Goal: Transaction & Acquisition: Subscribe to service/newsletter

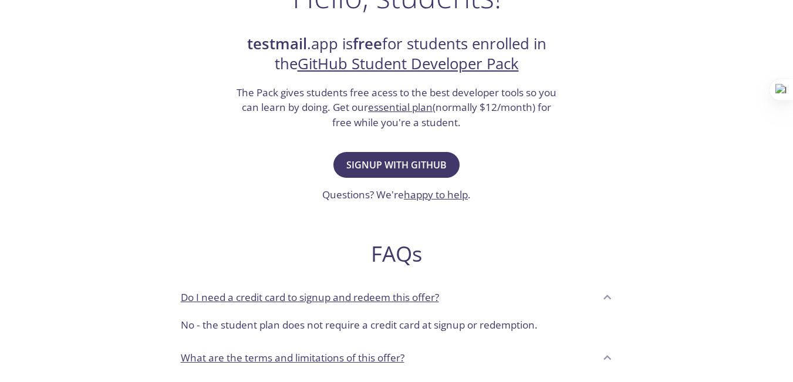
scroll to position [222, 0]
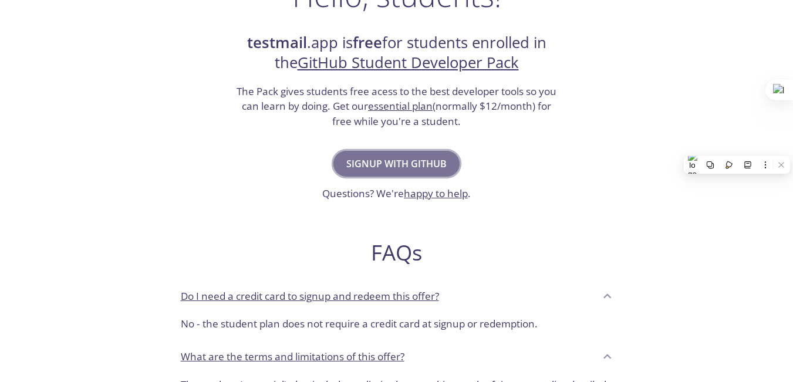
click at [414, 163] on span "Signup with GitHub" at bounding box center [396, 164] width 100 height 16
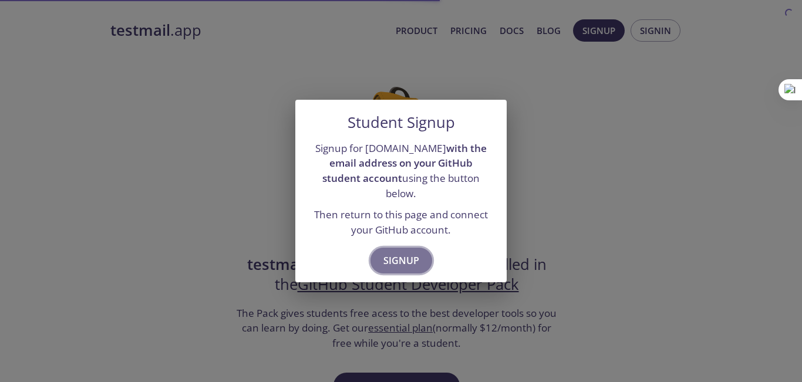
click at [400, 254] on span "Signup" at bounding box center [401, 260] width 36 height 16
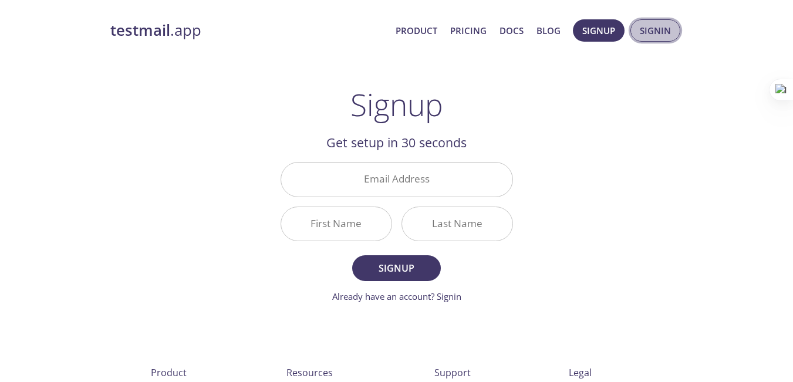
click at [661, 30] on span "Signin" at bounding box center [655, 30] width 31 height 15
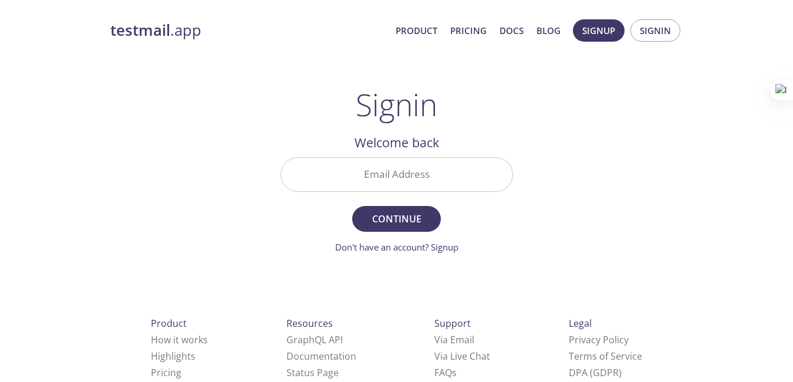
click at [172, 32] on link "testmail .app" at bounding box center [248, 31] width 276 height 20
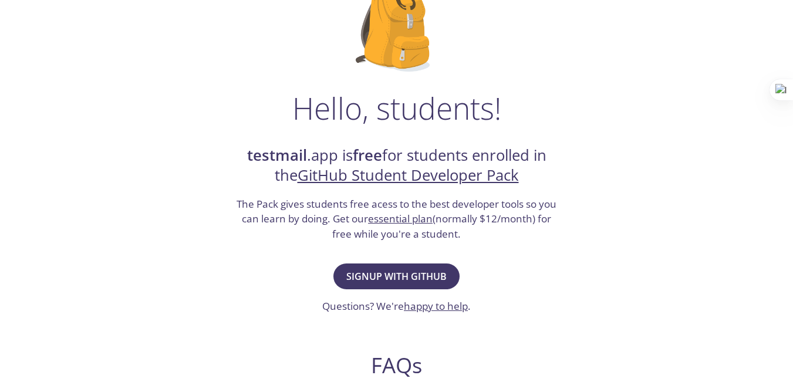
scroll to position [123, 0]
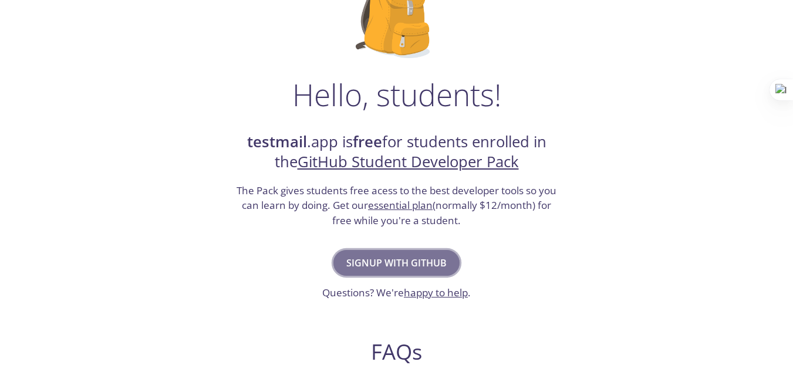
click at [403, 267] on span "Signup with GitHub" at bounding box center [396, 263] width 100 height 16
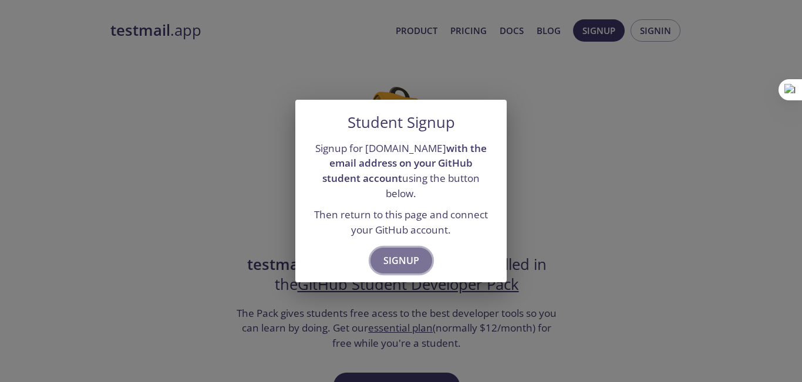
click at [399, 252] on span "Signup" at bounding box center [401, 260] width 36 height 16
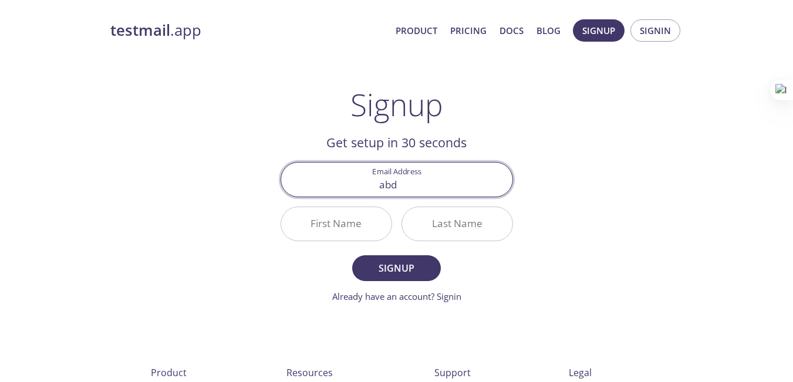
type input "abdulrahman2040b@gmail.com"
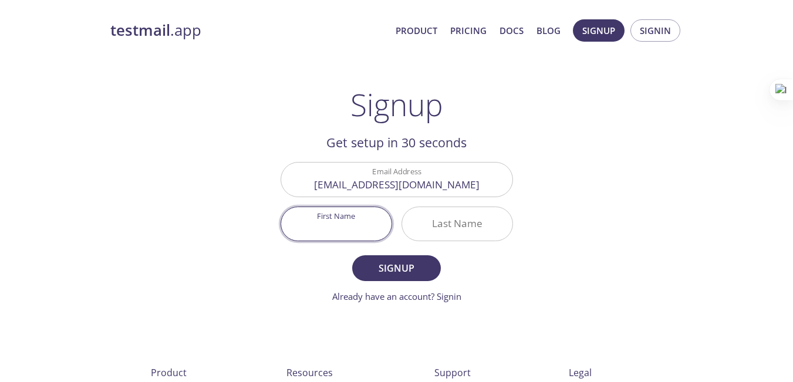
click at [348, 221] on input "First Name" at bounding box center [336, 223] width 110 height 33
type input "Abdul"
click at [447, 230] on input "Last Name" at bounding box center [457, 223] width 110 height 33
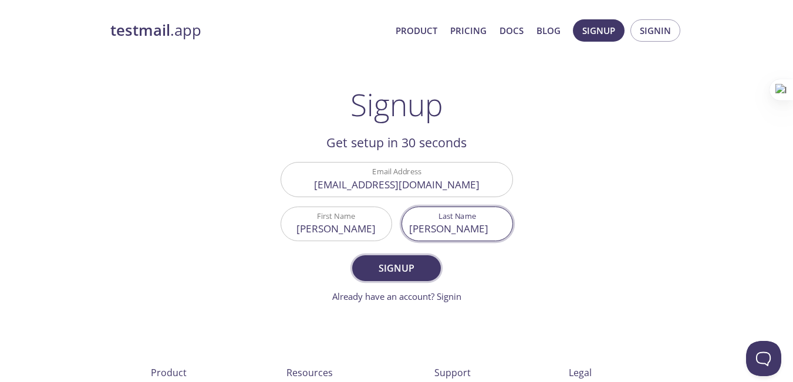
type input "Rahman"
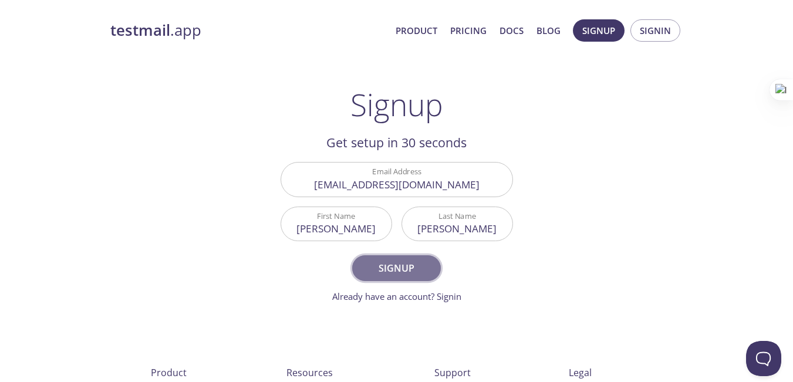
click at [414, 265] on span "Signup" at bounding box center [396, 268] width 62 height 16
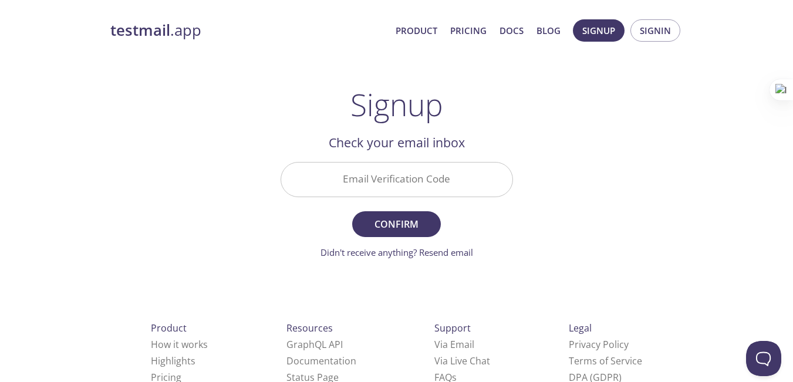
click at [392, 162] on div at bounding box center [397, 179] width 232 height 35
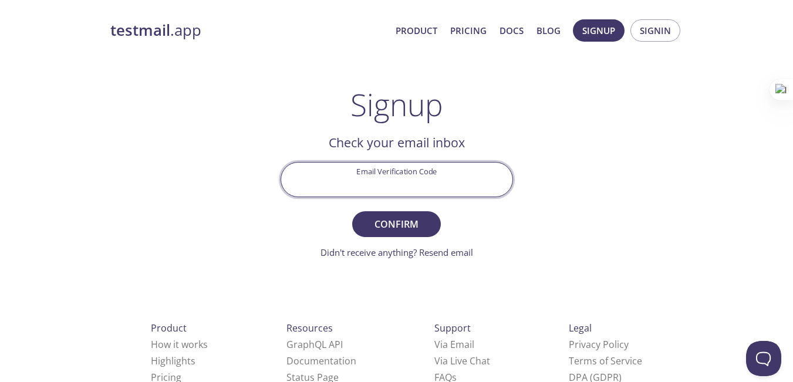
paste input "C33VZHV"
type input "C33VZHV"
click at [408, 224] on span "Confirm" at bounding box center [396, 224] width 62 height 16
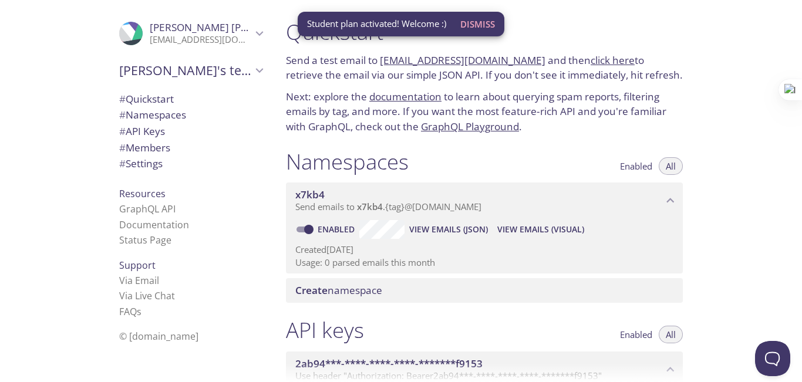
click at [733, 120] on div "Quickstart Send a test email to x7kb4.test@inbox.testmail.app and then click he…" at bounding box center [538, 191] width 525 height 382
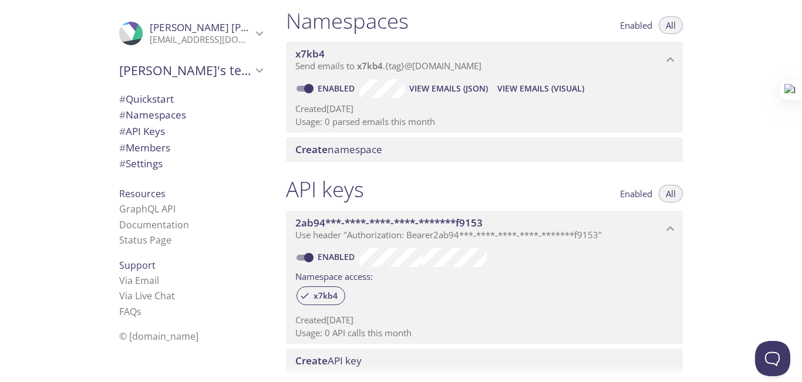
scroll to position [70, 0]
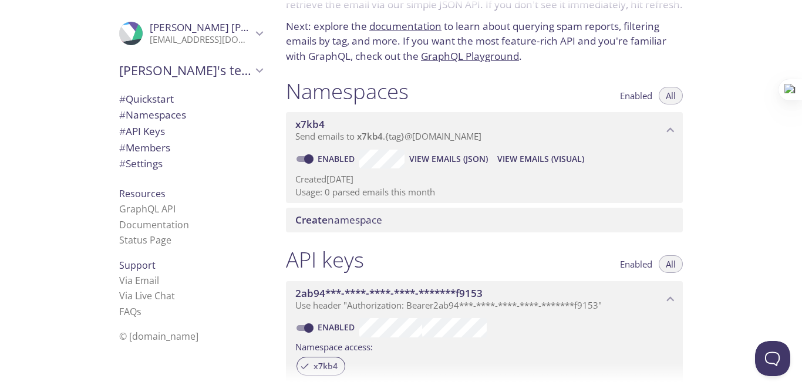
click at [713, 197] on div "Quickstart Send a test email to x7kb4.test@inbox.testmail.app and then click he…" at bounding box center [538, 191] width 525 height 382
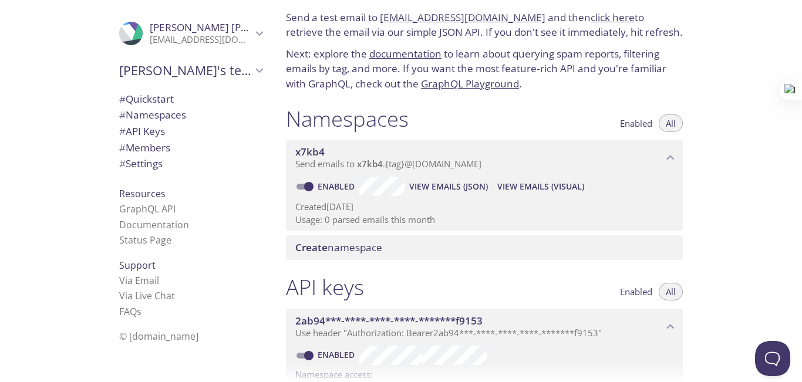
scroll to position [0, 0]
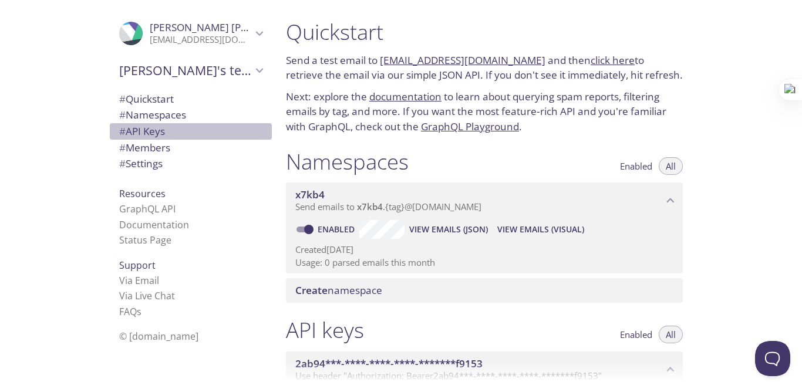
click at [133, 133] on span "# API Keys" at bounding box center [142, 131] width 46 height 14
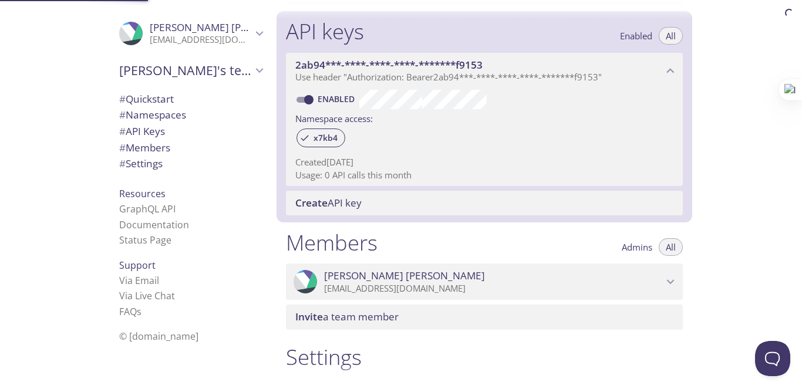
scroll to position [317, 0]
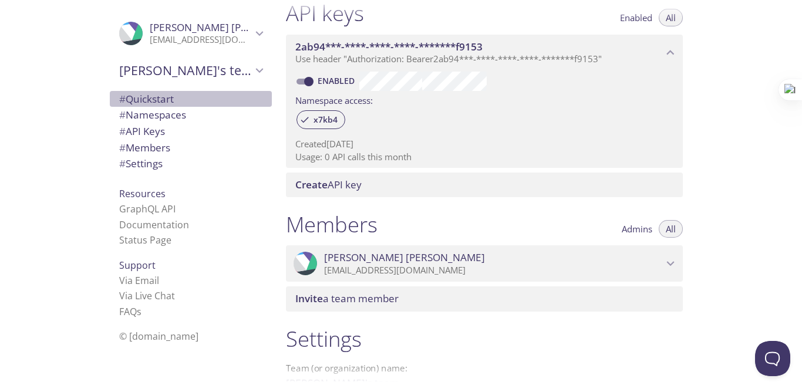
click at [156, 101] on span "# Quickstart" at bounding box center [146, 99] width 55 height 14
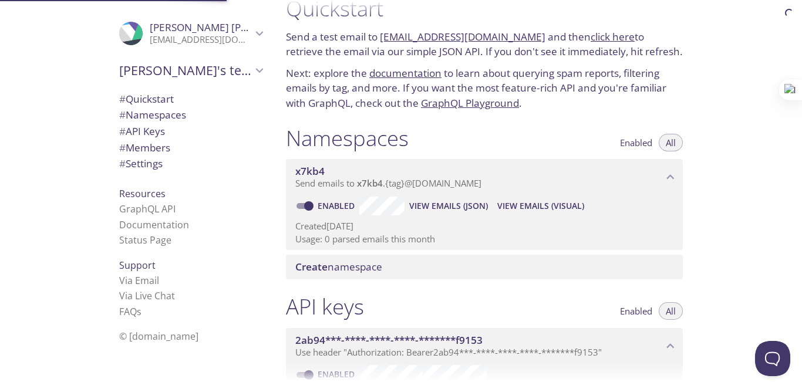
scroll to position [19, 0]
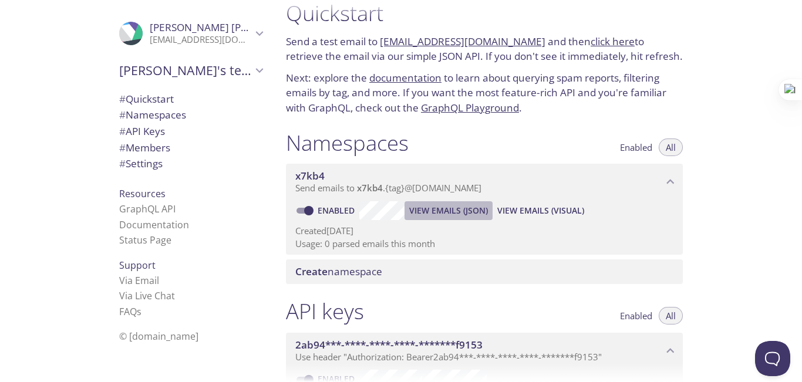
click at [446, 213] on span "View Emails (JSON)" at bounding box center [448, 211] width 79 height 14
drag, startPoint x: 801, startPoint y: 141, endPoint x: 782, endPoint y: 75, distance: 68.5
click at [782, 382] on div at bounding box center [401, 382] width 802 height 0
drag, startPoint x: 801, startPoint y: 143, endPoint x: 797, endPoint y: 103, distance: 39.6
click at [797, 103] on html ".cls-1 { fill: #6d5ca8; } .cls-2 { fill: #3fc191; } .cls-3 { fill: #3b4752; } .…" at bounding box center [401, 191] width 802 height 382
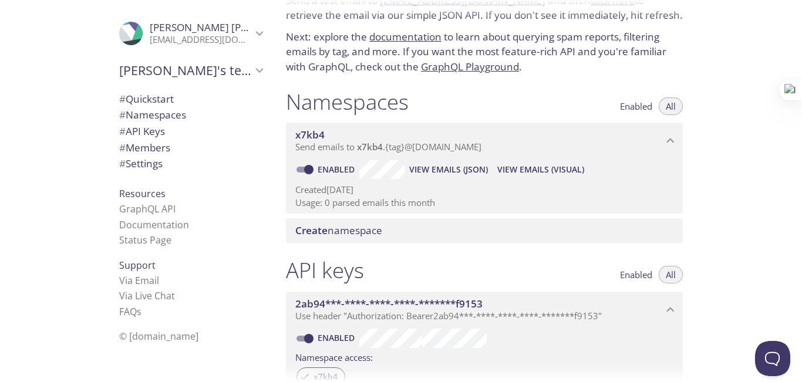
scroll to position [0, 0]
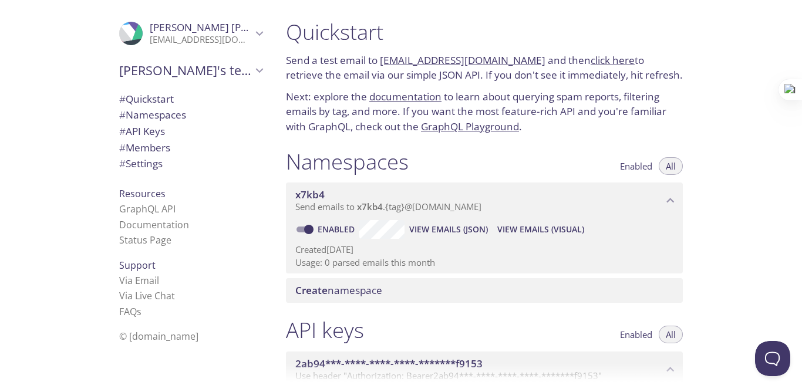
click at [429, 59] on link "x7kb4.test@inbox.testmail.app" at bounding box center [463, 60] width 166 height 14
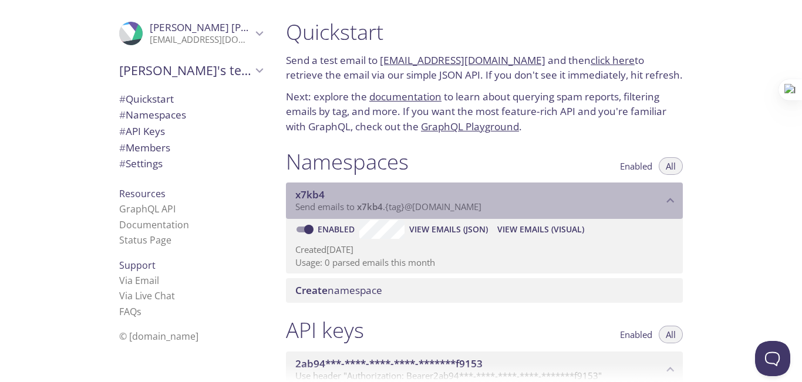
click at [408, 209] on span "Send emails to x7kb4 . {tag} @inbox.testmail.app" at bounding box center [388, 207] width 186 height 12
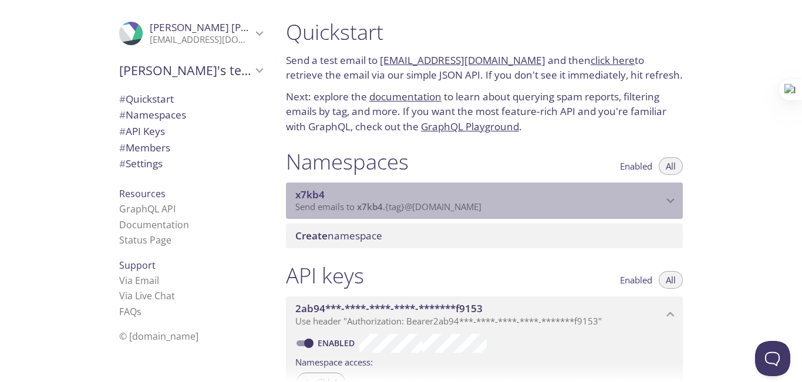
click at [408, 209] on span "Send emails to x7kb4 . {tag} @inbox.testmail.app" at bounding box center [388, 207] width 186 height 12
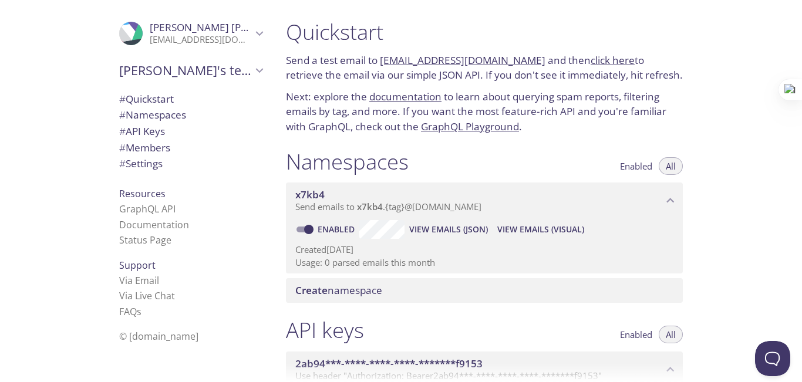
click at [361, 288] on span "Create namespace" at bounding box center [338, 291] width 87 height 14
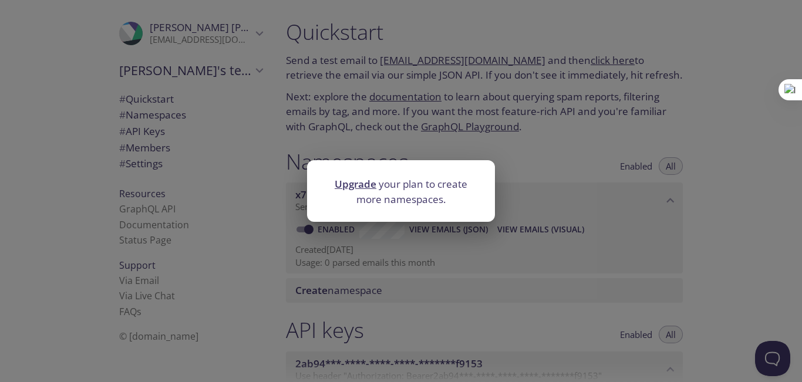
click at [579, 132] on div "Upgrade your plan to create more namespaces." at bounding box center [401, 191] width 802 height 382
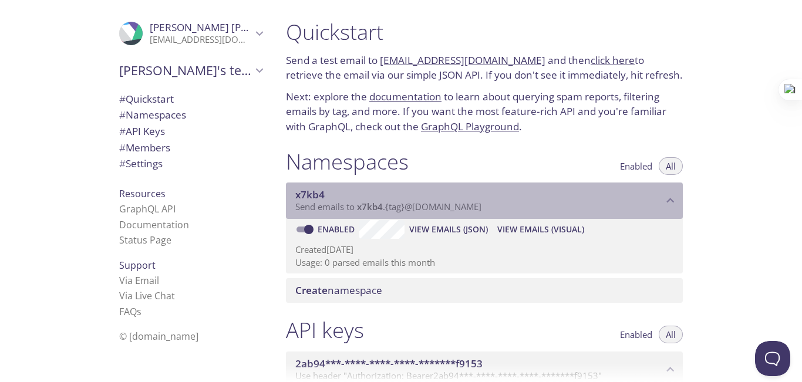
click at [350, 195] on span "x7kb4" at bounding box center [478, 194] width 367 height 13
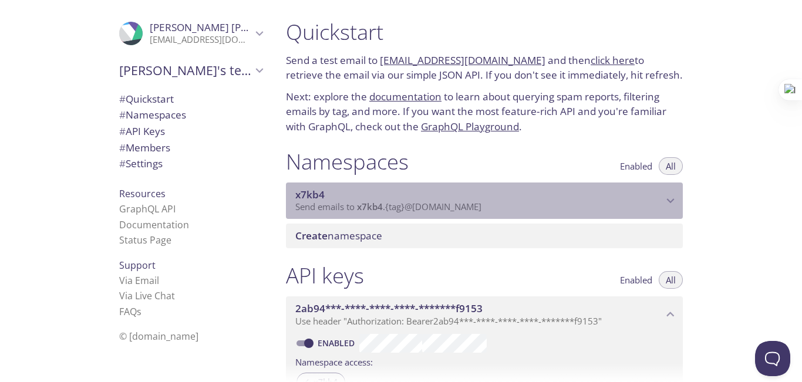
click at [350, 195] on span "x7kb4" at bounding box center [478, 194] width 367 height 13
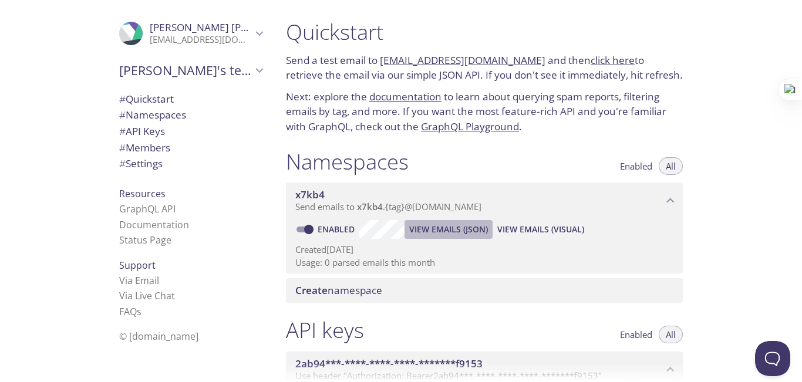
click at [422, 230] on span "View Emails (JSON)" at bounding box center [448, 229] width 79 height 14
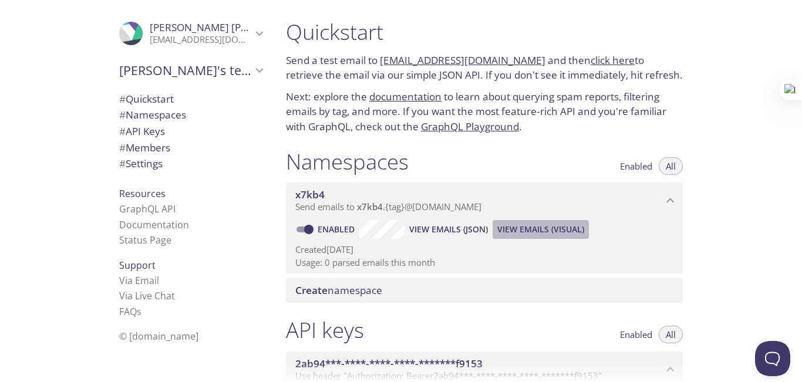
click at [534, 232] on span "View Emails (Visual)" at bounding box center [540, 229] width 87 height 14
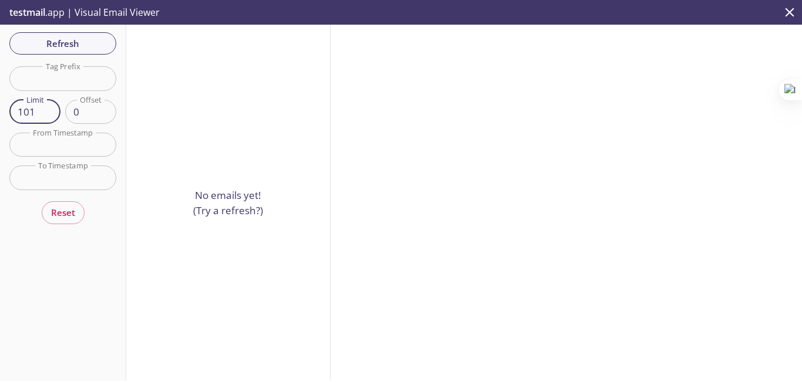
click at [47, 112] on input "101" at bounding box center [34, 112] width 51 height 24
type input "100"
click at [49, 79] on input "text" at bounding box center [62, 78] width 107 height 24
click at [62, 154] on input "text" at bounding box center [62, 145] width 107 height 24
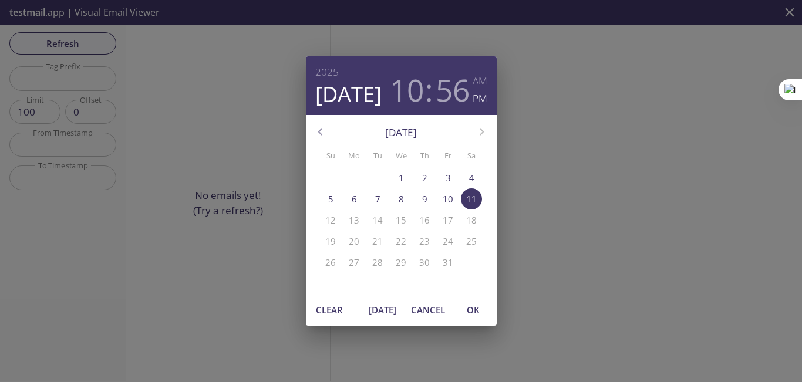
click at [140, 185] on div "2025 Oct 11 10 : 56 AM PM October 2025 Su Mo Tu We Th Fr Sa 28 29 30 1 2 3 4 5 …" at bounding box center [401, 191] width 802 height 382
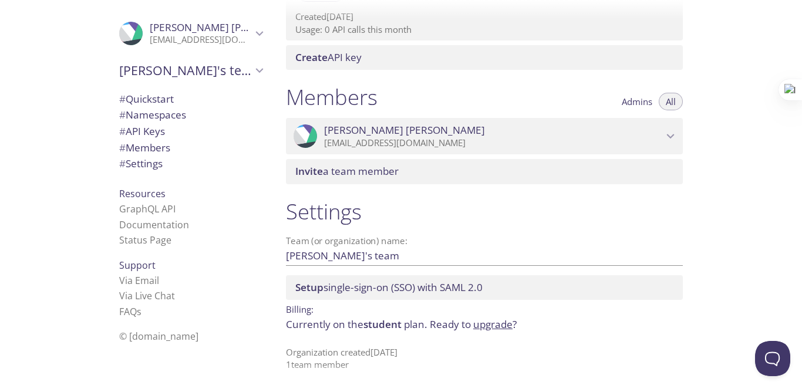
scroll to position [453, 0]
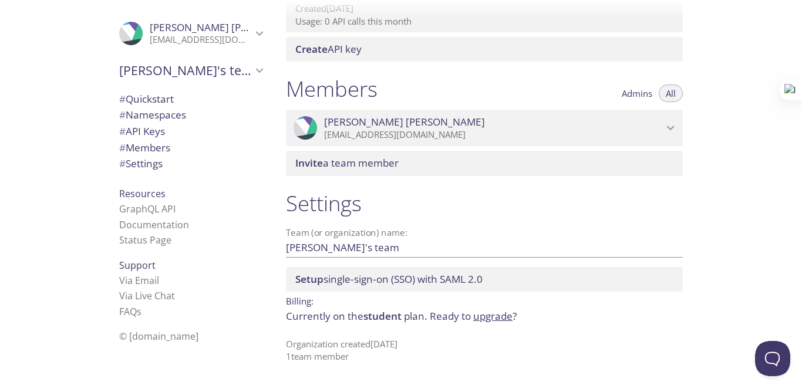
click at [43, 242] on div ".cls-1 { fill: #6d5ca8; } .cls-2 { fill: #3fc191; } .cls-3 { fill: #3b4752; } .…" at bounding box center [138, 191] width 276 height 382
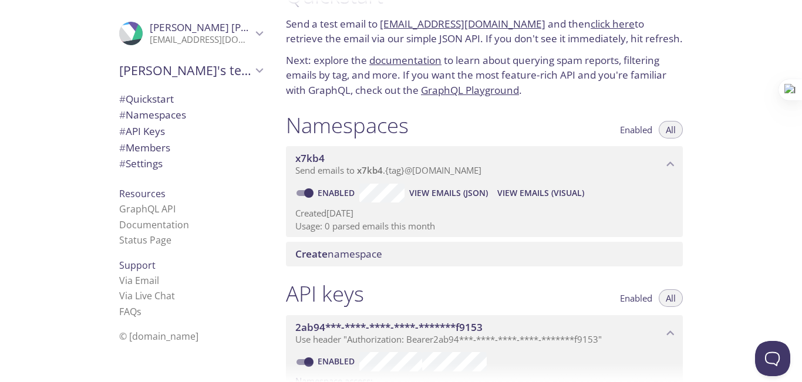
scroll to position [0, 0]
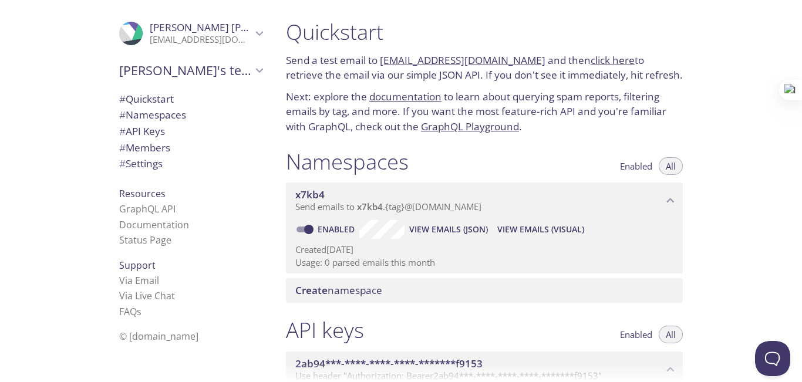
click at [460, 59] on link "x7kb4.test@inbox.testmail.app" at bounding box center [463, 60] width 166 height 14
click at [598, 60] on link "click here" at bounding box center [613, 60] width 44 height 14
